Goal: Task Accomplishment & Management: Complete application form

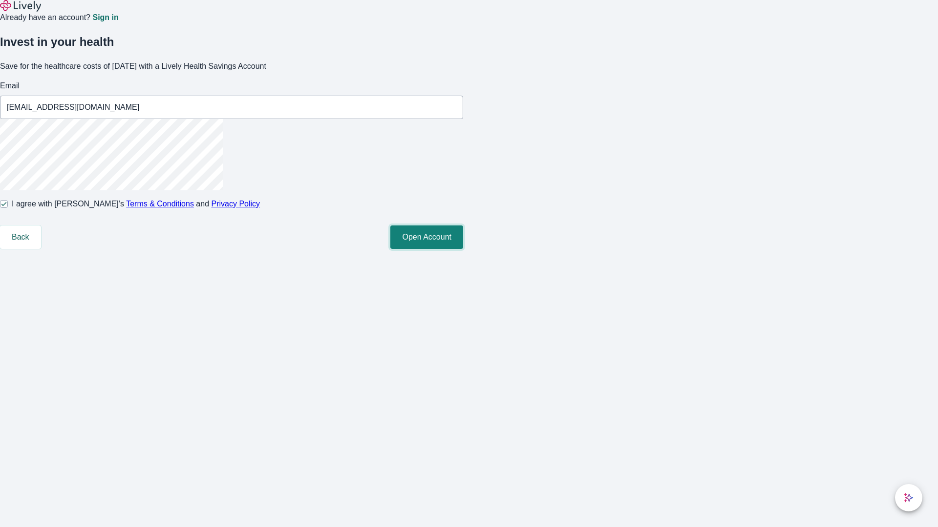
click at [463, 249] on button "Open Account" at bounding box center [426, 237] width 73 height 23
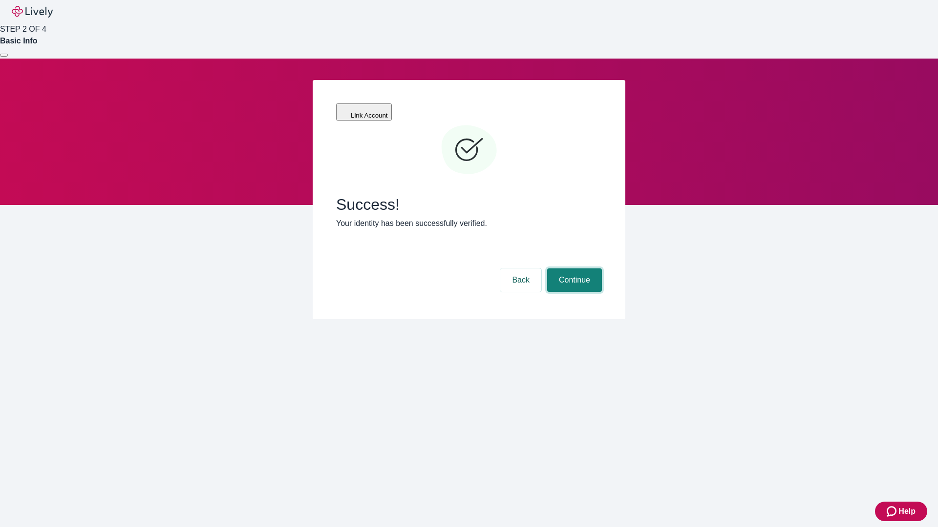
click at [573, 269] on button "Continue" at bounding box center [574, 280] width 55 height 23
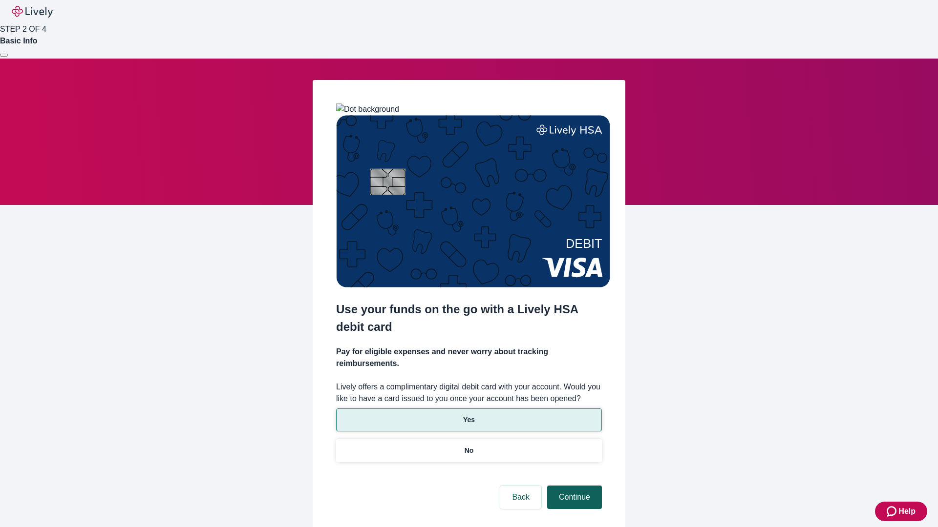
click at [468, 446] on p "No" at bounding box center [468, 451] width 9 height 10
click at [573, 486] on button "Continue" at bounding box center [574, 497] width 55 height 23
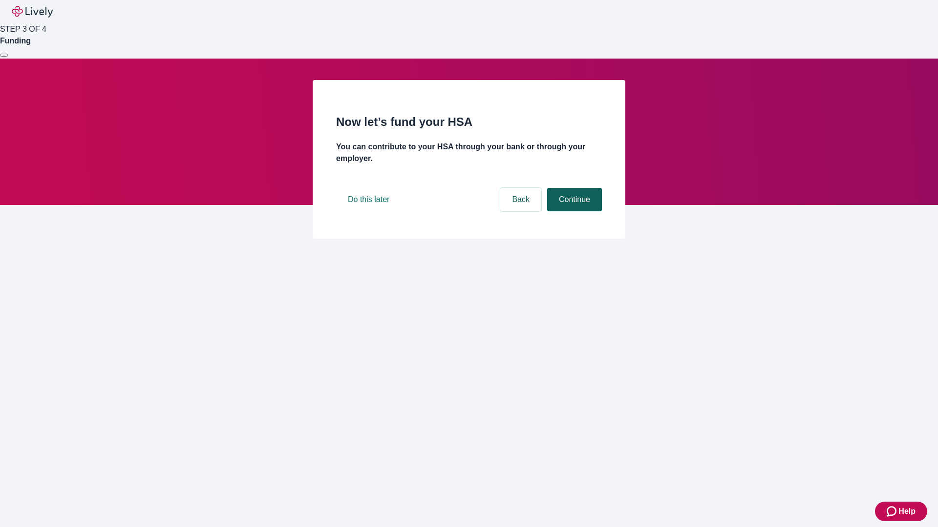
click at [573, 211] on button "Continue" at bounding box center [574, 199] width 55 height 23
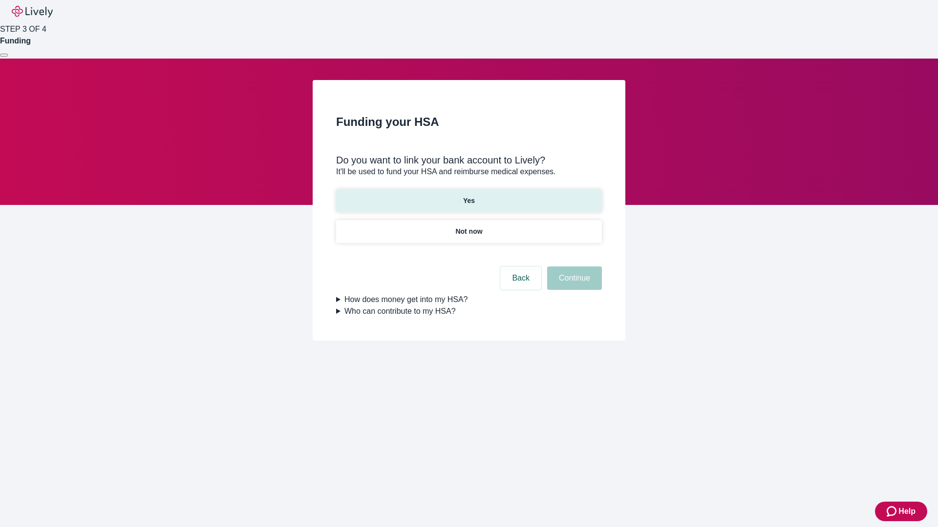
click at [468, 196] on p "Yes" at bounding box center [469, 201] width 12 height 10
click at [573, 267] on button "Continue" at bounding box center [574, 278] width 55 height 23
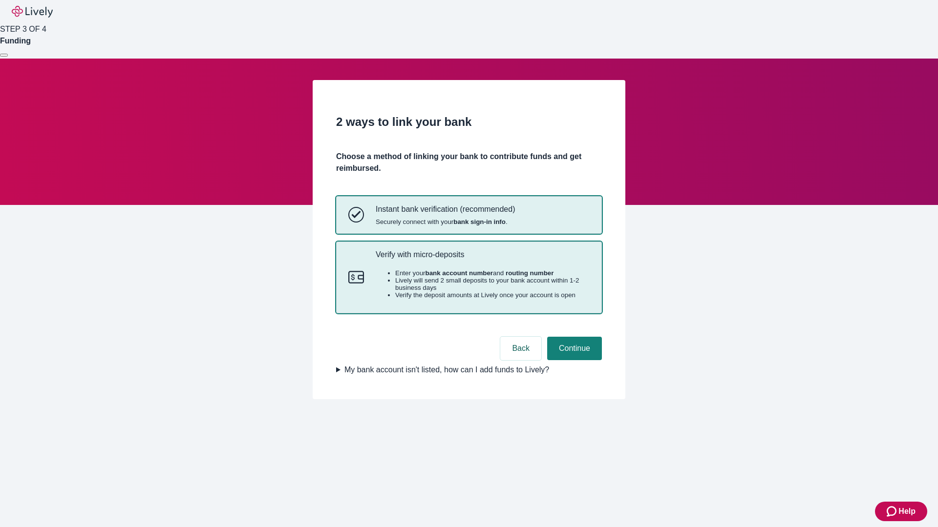
click at [482, 259] on p "Verify with micro-deposits" at bounding box center [483, 254] width 214 height 9
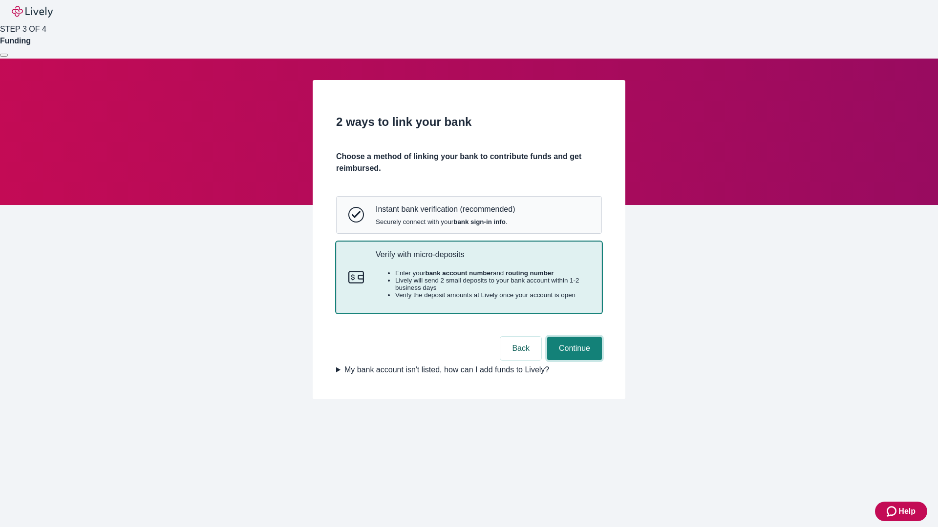
click at [573, 360] on button "Continue" at bounding box center [574, 348] width 55 height 23
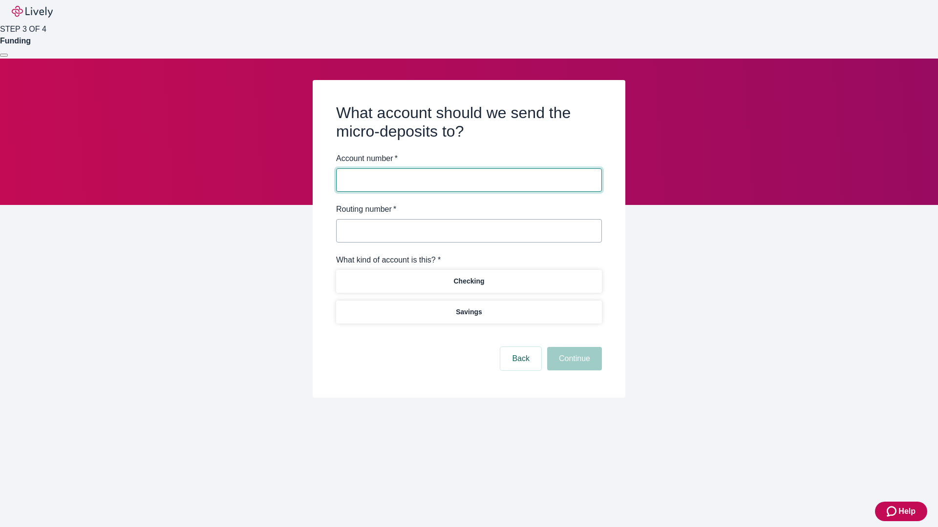
type input "122000661"
